Goal: Browse casually: Explore the website without a specific task or goal

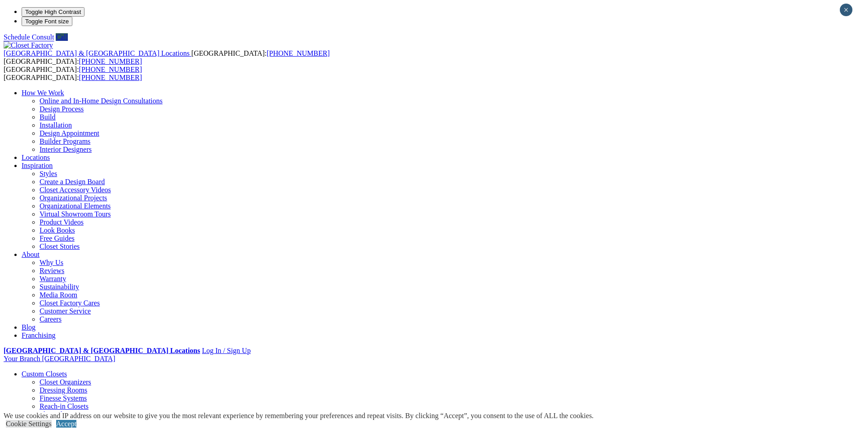
click at [76, 420] on link "Accept" at bounding box center [66, 424] width 20 height 8
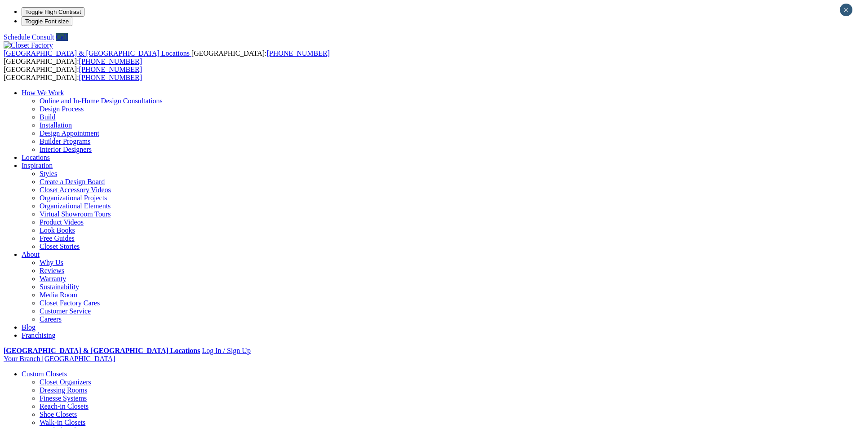
drag, startPoint x: 350, startPoint y: 237, endPoint x: 608, endPoint y: 275, distance: 260.8
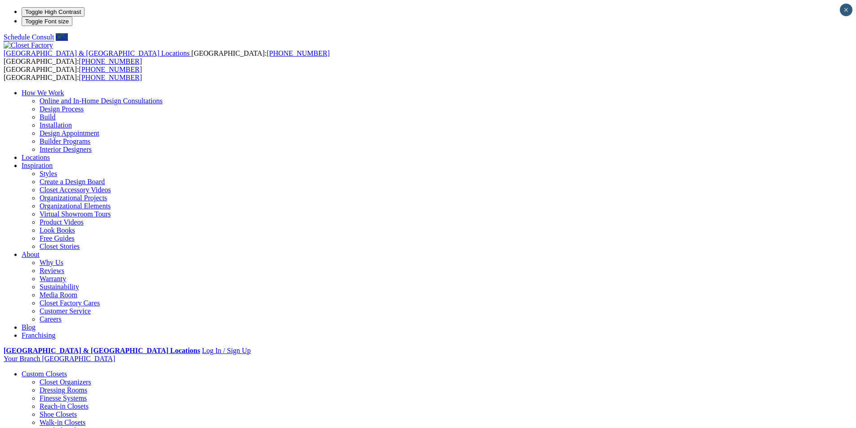
drag, startPoint x: 246, startPoint y: 247, endPoint x: 562, endPoint y: 284, distance: 318.6
drag, startPoint x: 175, startPoint y: 201, endPoint x: 245, endPoint y: 218, distance: 72.5
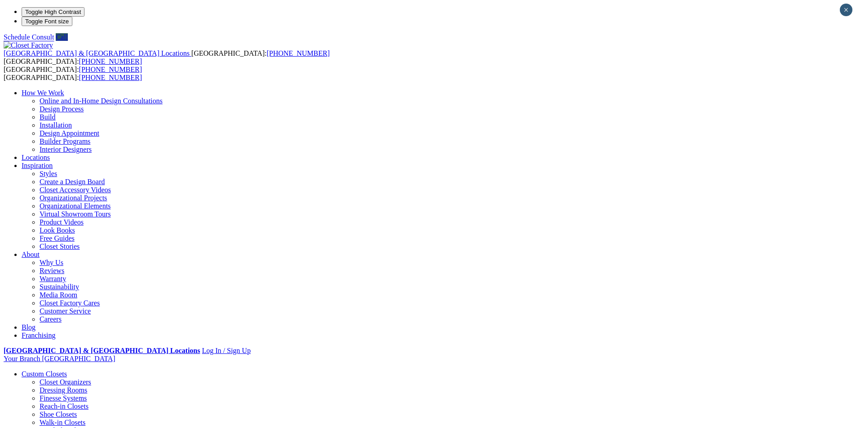
drag, startPoint x: 212, startPoint y: 212, endPoint x: 544, endPoint y: 218, distance: 332.2
